Goal: Transaction & Acquisition: Download file/media

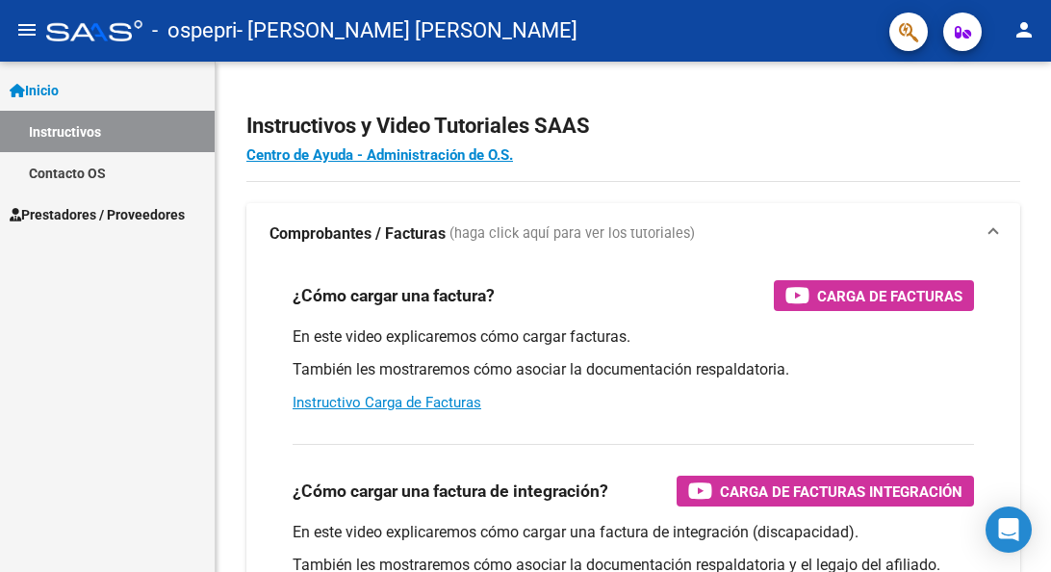
click at [126, 124] on link "Instructivos" at bounding box center [107, 131] width 215 height 41
click at [94, 93] on link "Inicio" at bounding box center [107, 89] width 215 height 41
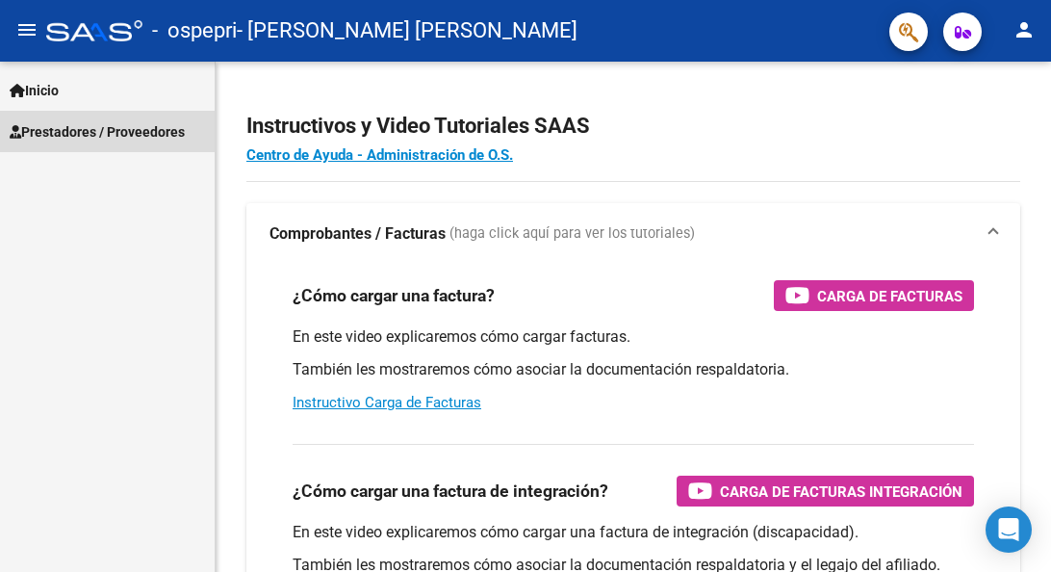
click at [85, 126] on span "Prestadores / Proveedores" at bounding box center [97, 131] width 175 height 21
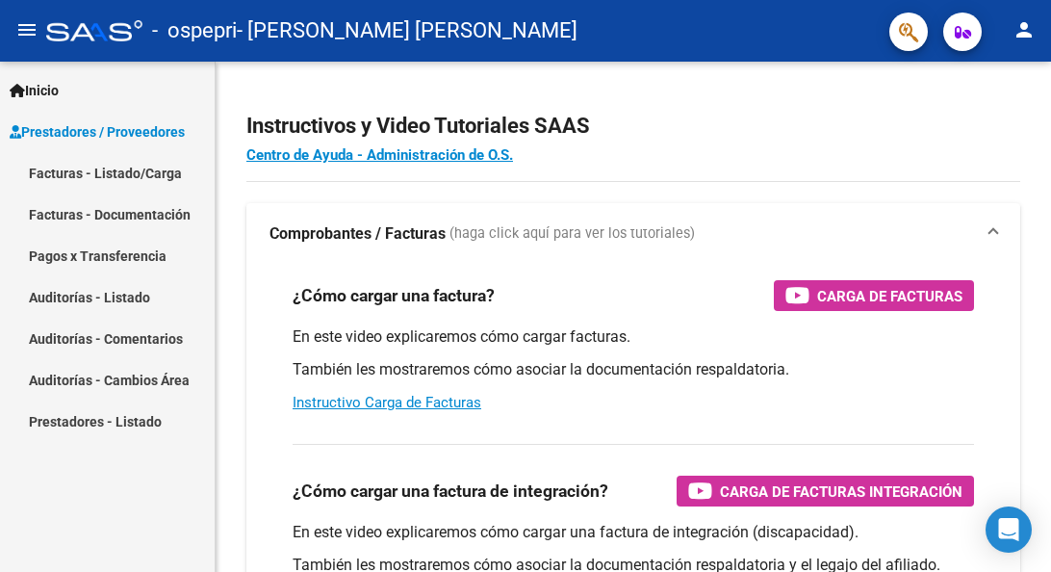
click at [74, 177] on link "Facturas - Listado/Carga" at bounding box center [107, 172] width 215 height 41
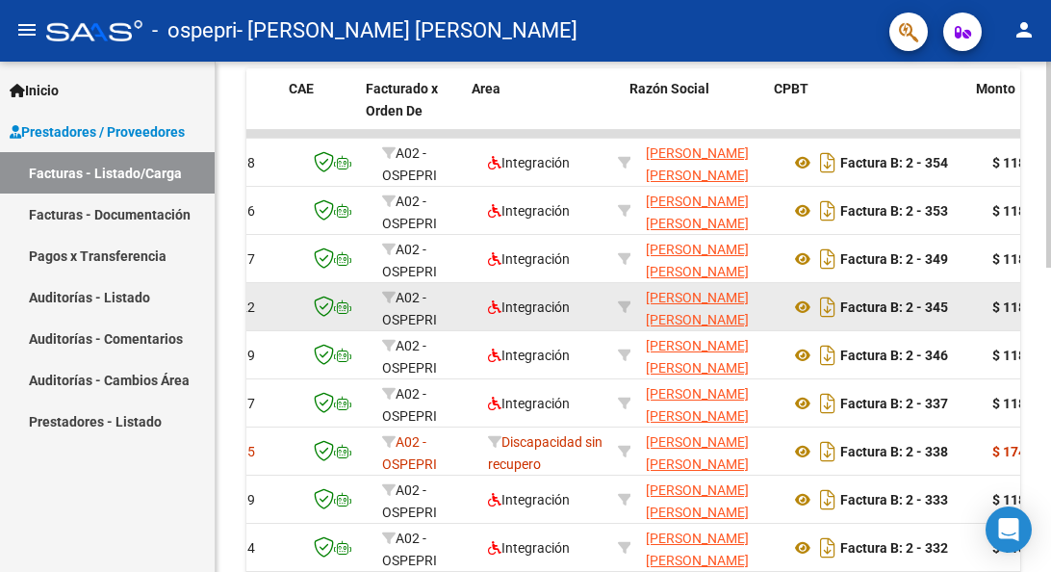
scroll to position [0, 157]
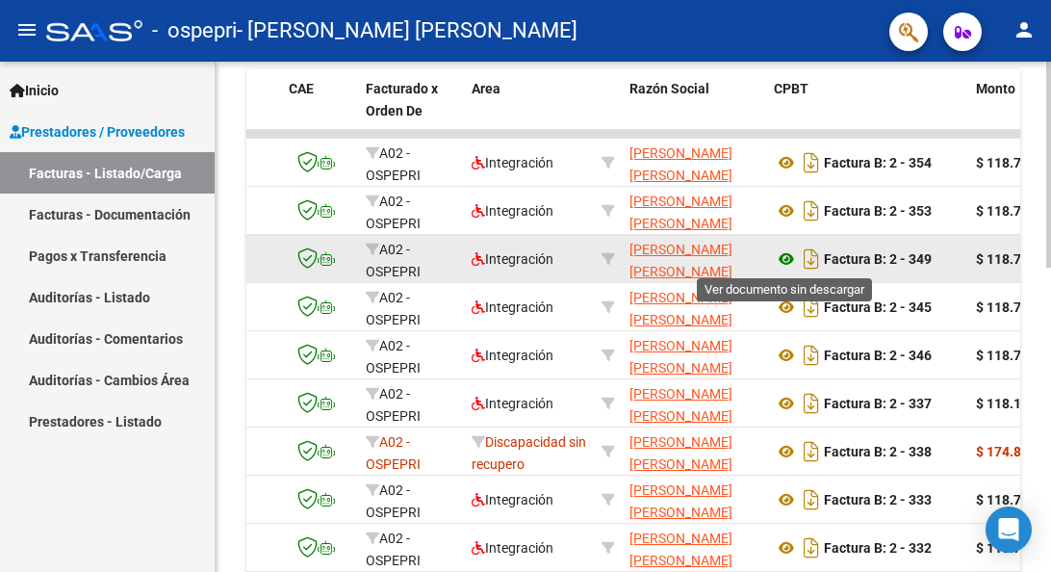
click at [785, 258] on icon at bounding box center [786, 258] width 25 height 23
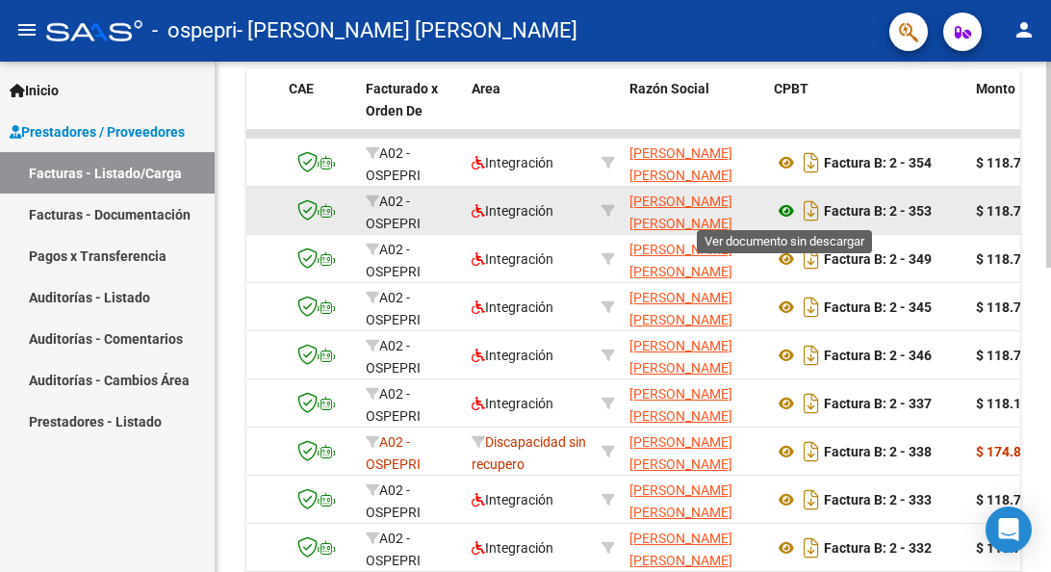
click at [789, 211] on icon at bounding box center [786, 210] width 25 height 23
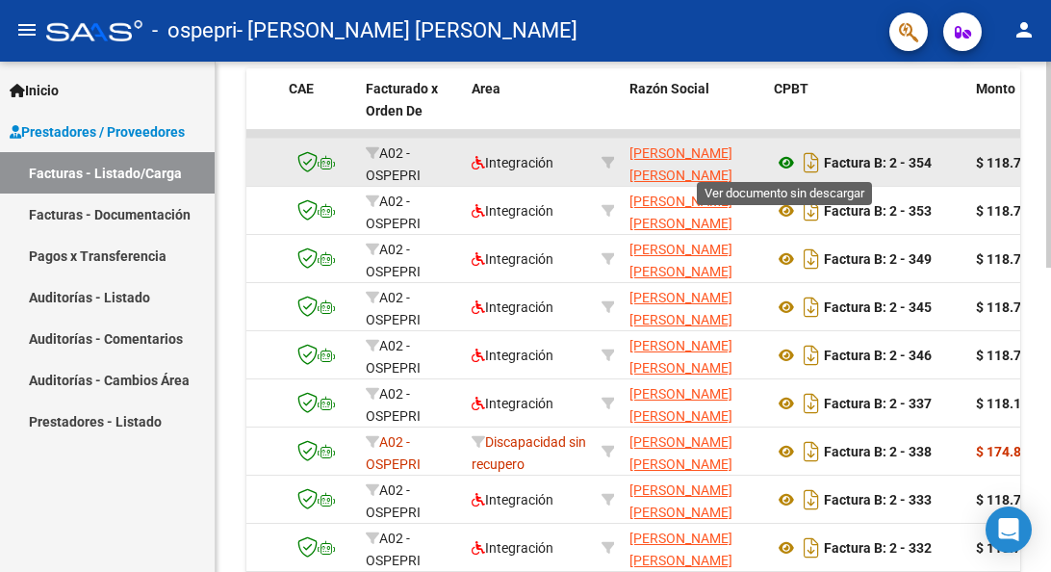
click at [779, 162] on icon at bounding box center [786, 162] width 25 height 23
